Goal: Task Accomplishment & Management: Use online tool/utility

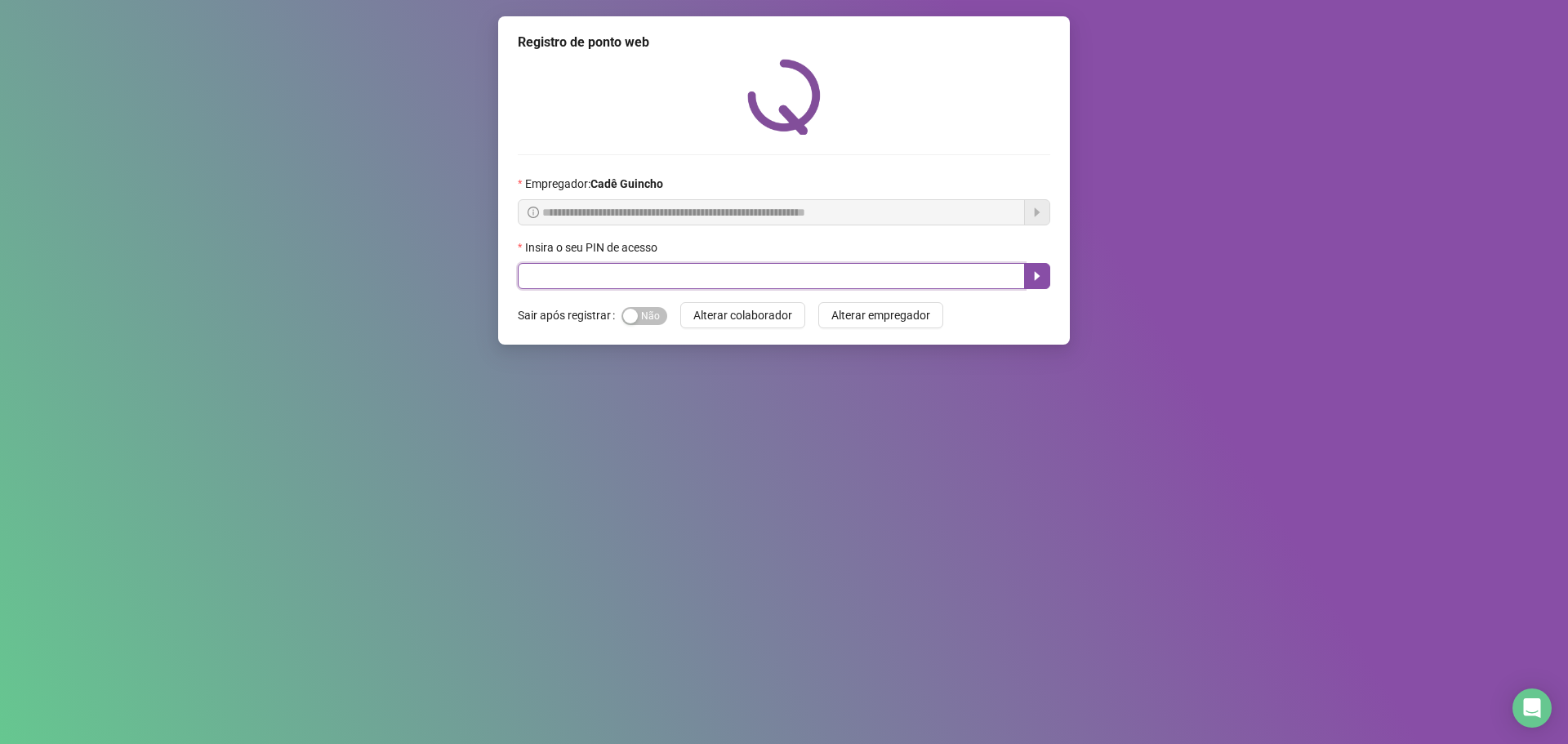
click at [762, 278] on input "text" at bounding box center [771, 275] width 507 height 26
type input "*****"
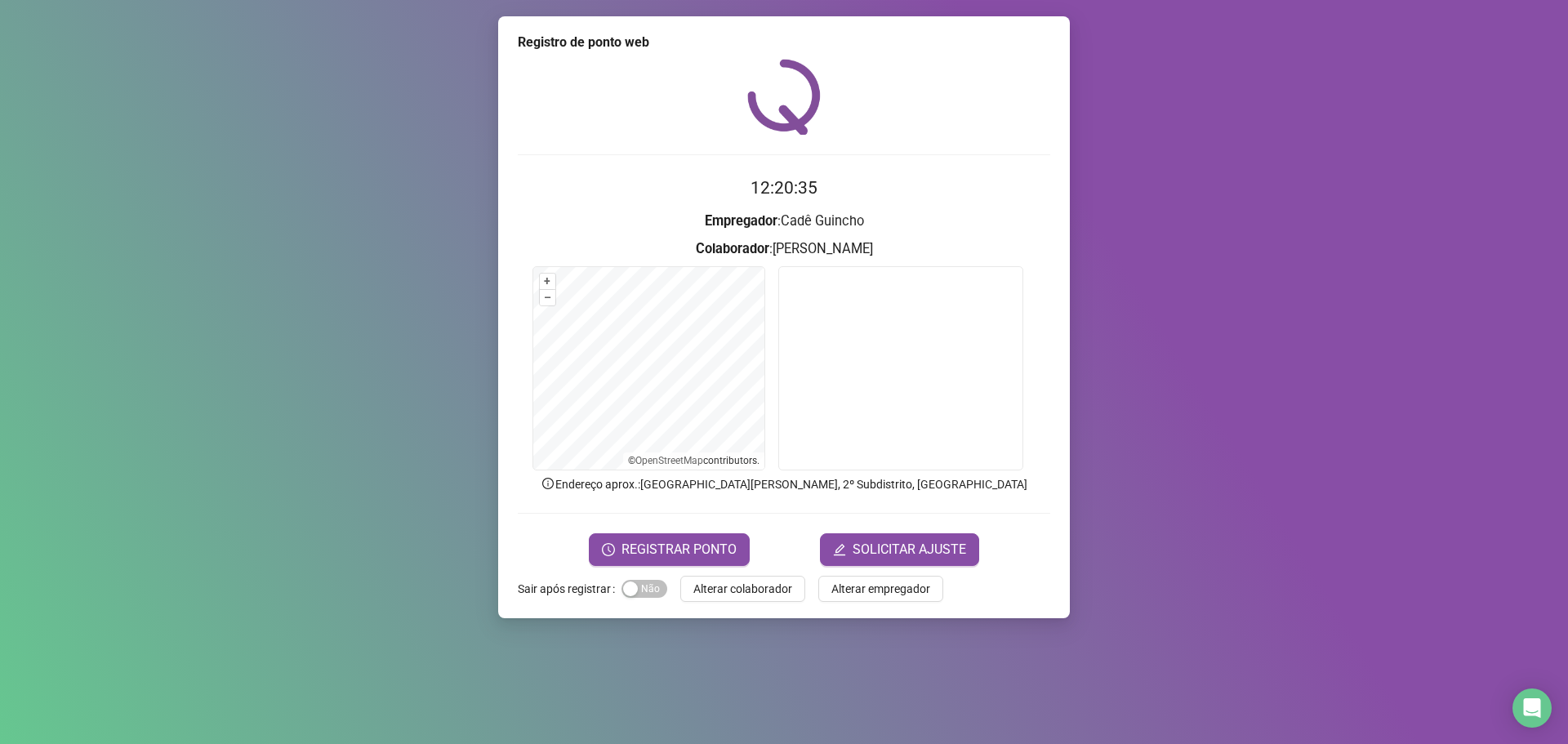
click at [503, 489] on div "Registro de ponto web 12:20:35 Empregador : [PERSON_NAME] : [PERSON_NAME] + – ⇧…" at bounding box center [783, 317] width 571 height 602
click at [505, 454] on div "Registro de ponto web 12:20:36 Empregador : [PERSON_NAME] : [PERSON_NAME] + – ⇧…" at bounding box center [783, 317] width 571 height 602
click at [597, 415] on form "+ – ⇧ › © OpenStreetMap contributors." at bounding box center [784, 371] width 532 height 209
drag, startPoint x: 776, startPoint y: 395, endPoint x: 1150, endPoint y: 405, distance: 374.1
click at [1079, 397] on div "Registro de ponto web 12:20:40 Empregador : [PERSON_NAME] : [PERSON_NAME] + – ⇧…" at bounding box center [784, 372] width 1568 height 744
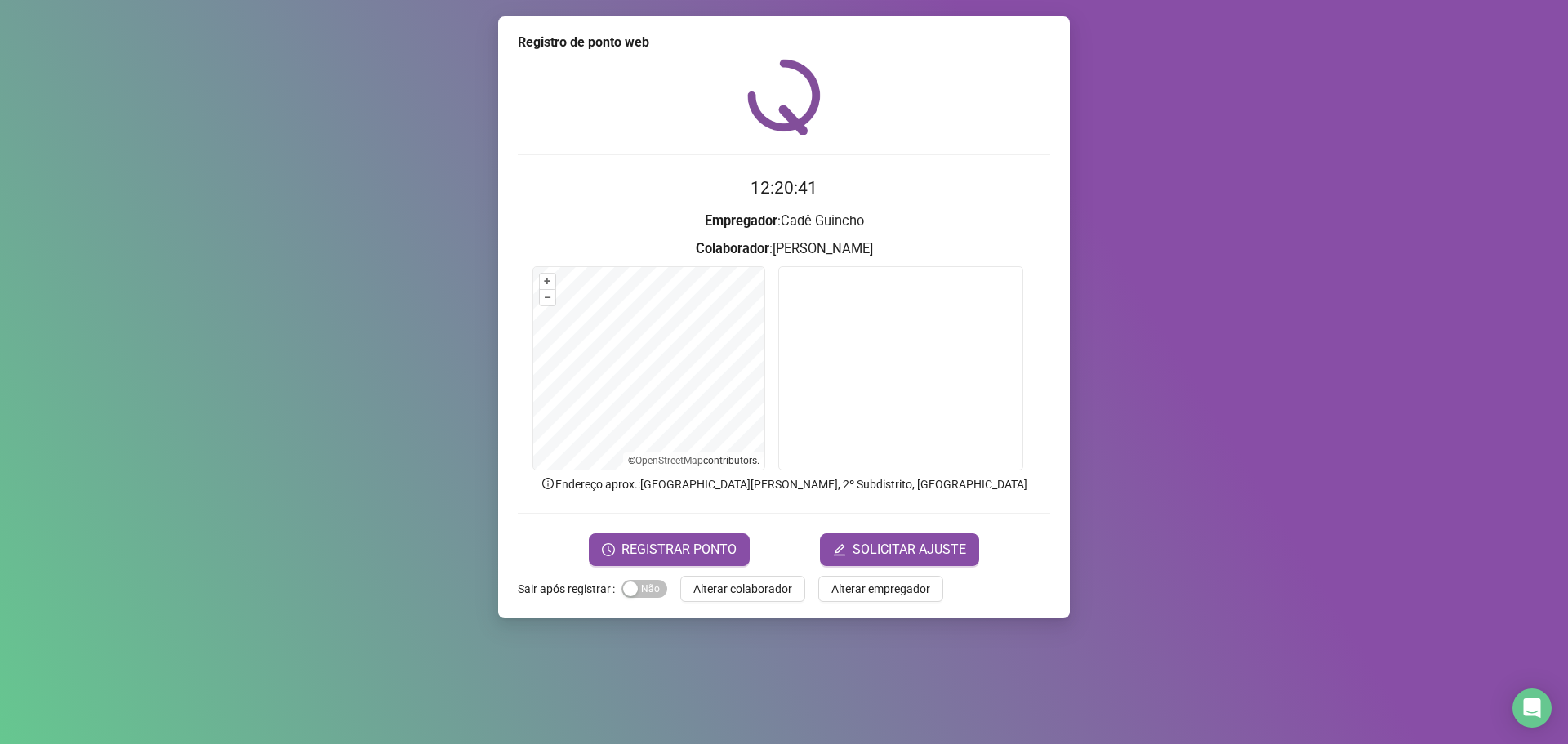
click at [956, 382] on form "+ – ⇧ › © OpenStreetMap contributors." at bounding box center [784, 371] width 532 height 209
click at [864, 399] on form "+ – ⇧ › © OpenStreetMap contributors." at bounding box center [784, 371] width 532 height 209
click at [1285, 418] on div "Registro de ponto web 12:20:43 Empregador : [PERSON_NAME] : [PERSON_NAME] + – ⇧…" at bounding box center [784, 372] width 1568 height 744
click at [1567, 422] on html "Página inicial Registrar ponto Espelho de ponto Meus registros Minhas solicitaç…" at bounding box center [784, 372] width 1568 height 744
click at [1567, 398] on html "Página inicial Registrar ponto Espelho de ponto Meus registros Minhas solicitaç…" at bounding box center [784, 372] width 1568 height 744
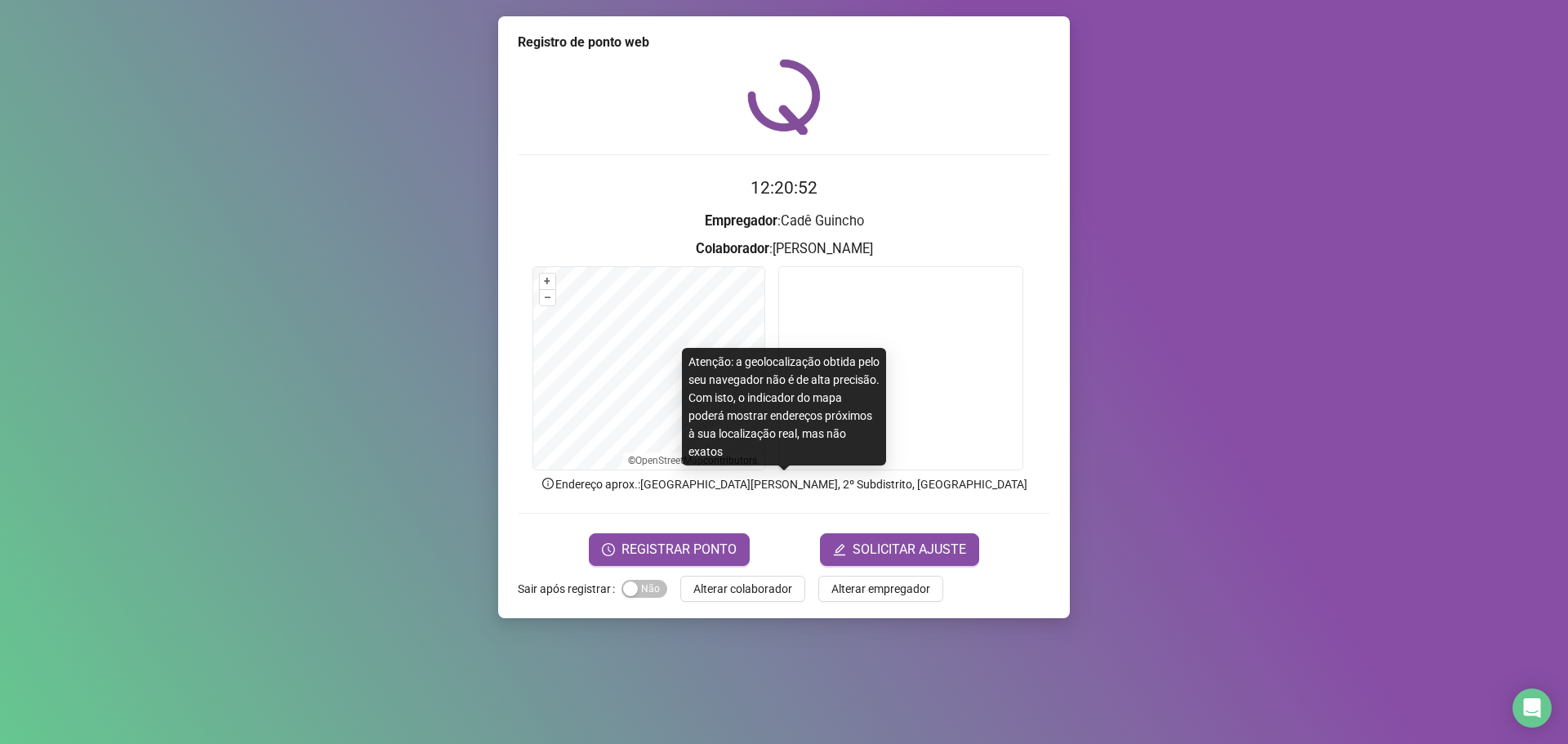
click at [1567, 541] on html "Página inicial Registrar ponto Espelho de ponto Meus registros Minhas solicitaç…" at bounding box center [784, 372] width 1568 height 744
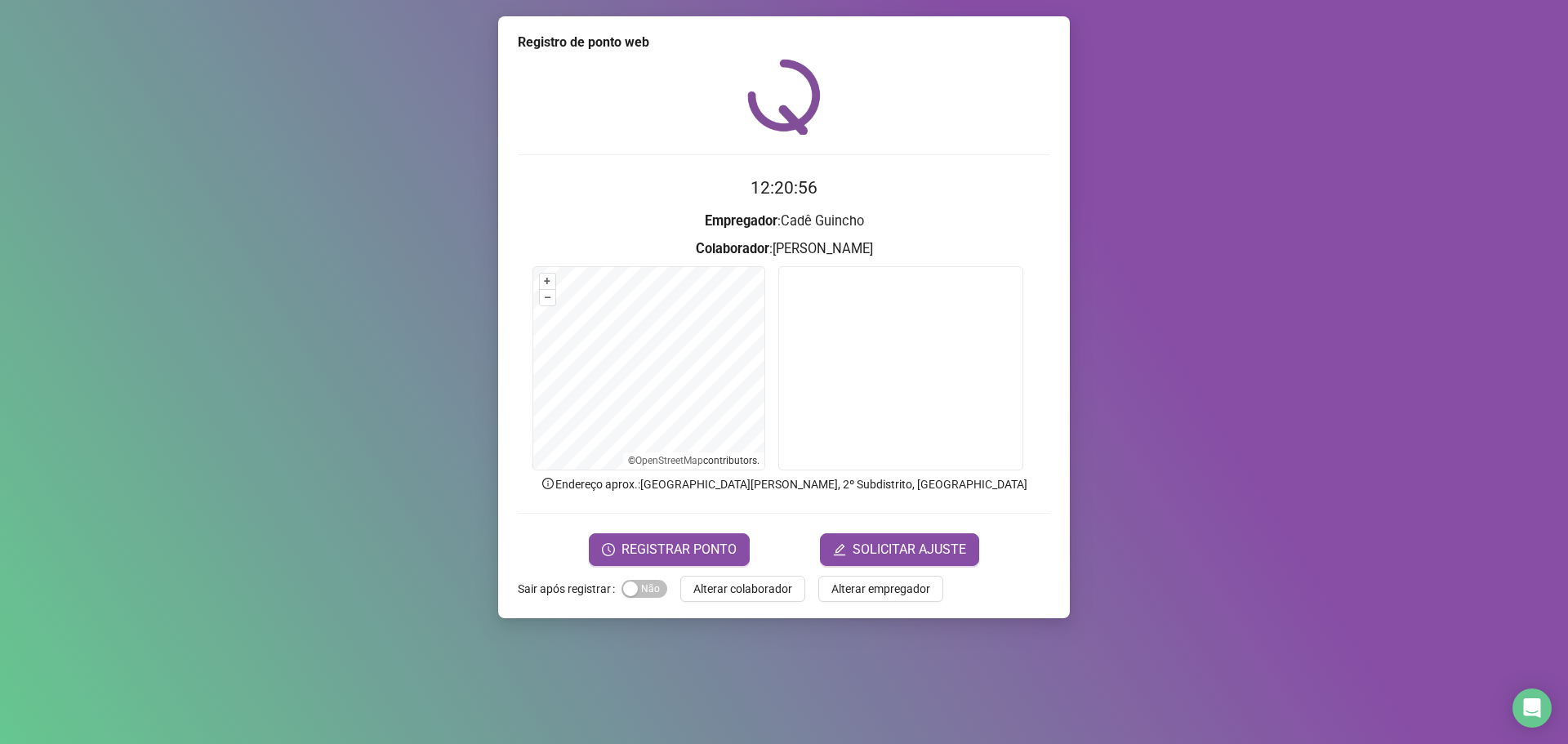
click at [1445, 743] on html "Página inicial Registrar ponto Espelho de ponto Meus registros Minhas solicitaç…" at bounding box center [784, 372] width 1568 height 744
click at [1567, 453] on html "Página inicial Registrar ponto Espelho de ponto Meus registros Minhas solicitaç…" at bounding box center [784, 372] width 1568 height 744
drag, startPoint x: 443, startPoint y: 636, endPoint x: 479, endPoint y: 631, distance: 36.3
click at [443, 636] on div "Registro de ponto web 12:21:31 Empregador : [PERSON_NAME] : [PERSON_NAME] + – ⇧…" at bounding box center [784, 372] width 1568 height 744
click at [674, 552] on span "REGISTRAR PONTO" at bounding box center [679, 549] width 115 height 19
